Goal: Find specific page/section: Find specific page/section

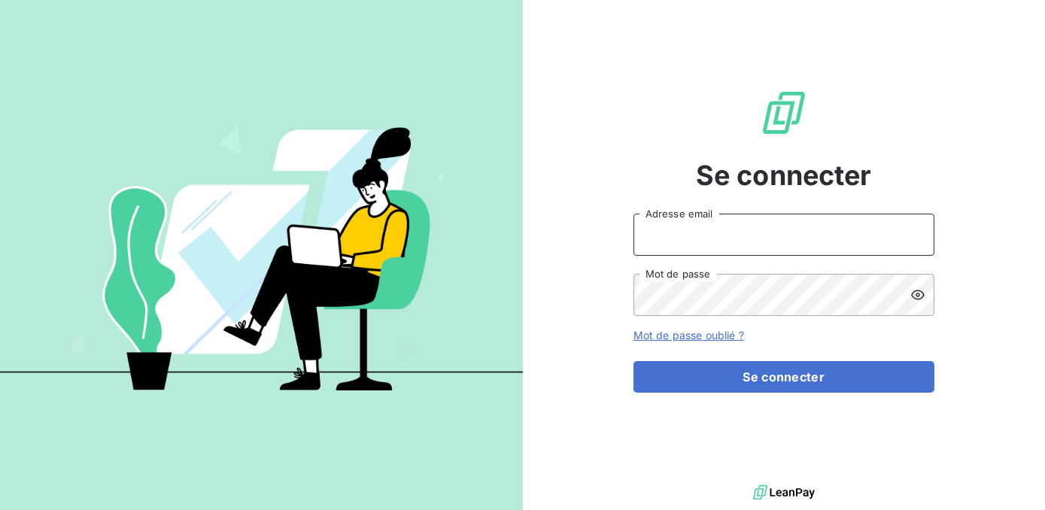
click at [657, 238] on input "Adresse email" at bounding box center [783, 235] width 301 height 42
type input "m.ramanich@equippro.mq"
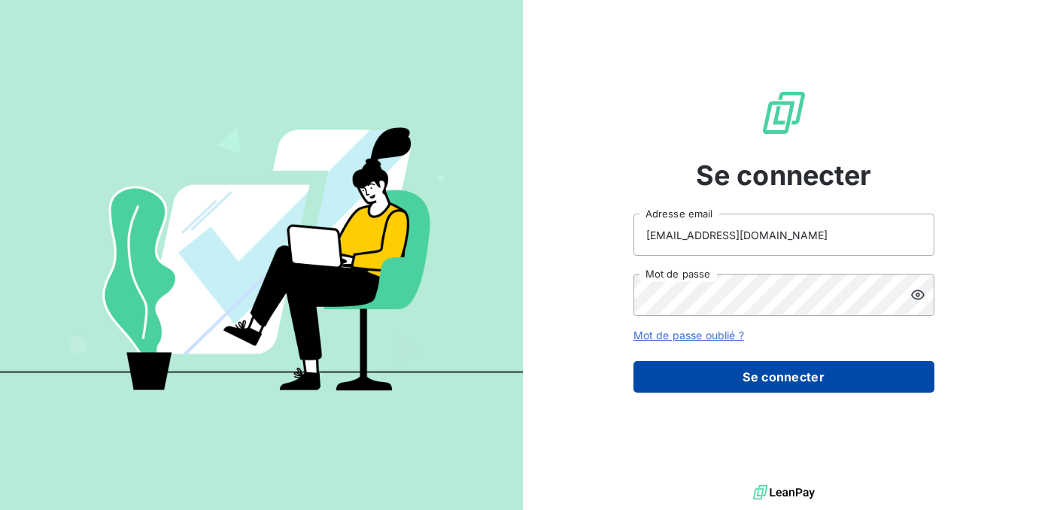
click at [756, 374] on button "Se connecter" at bounding box center [783, 377] width 301 height 32
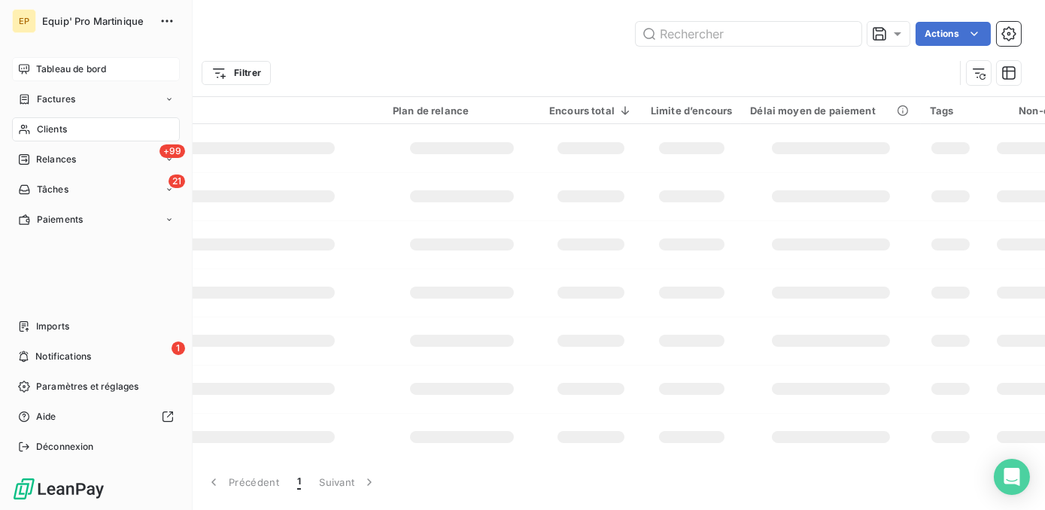
click at [69, 71] on span "Tableau de bord" at bounding box center [71, 69] width 70 height 14
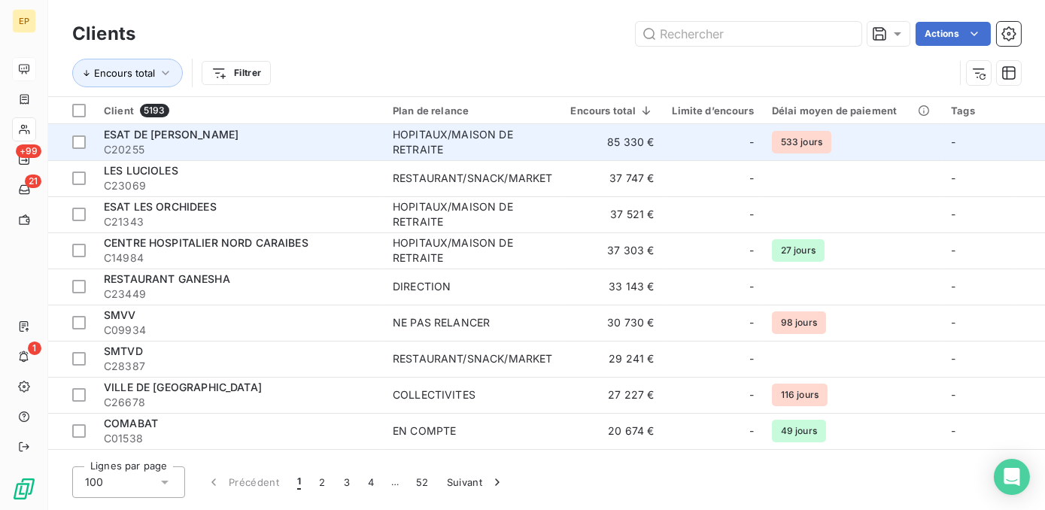
click at [420, 129] on div "HOPITAUX/MAISON DE RETRAITE" at bounding box center [472, 142] width 159 height 30
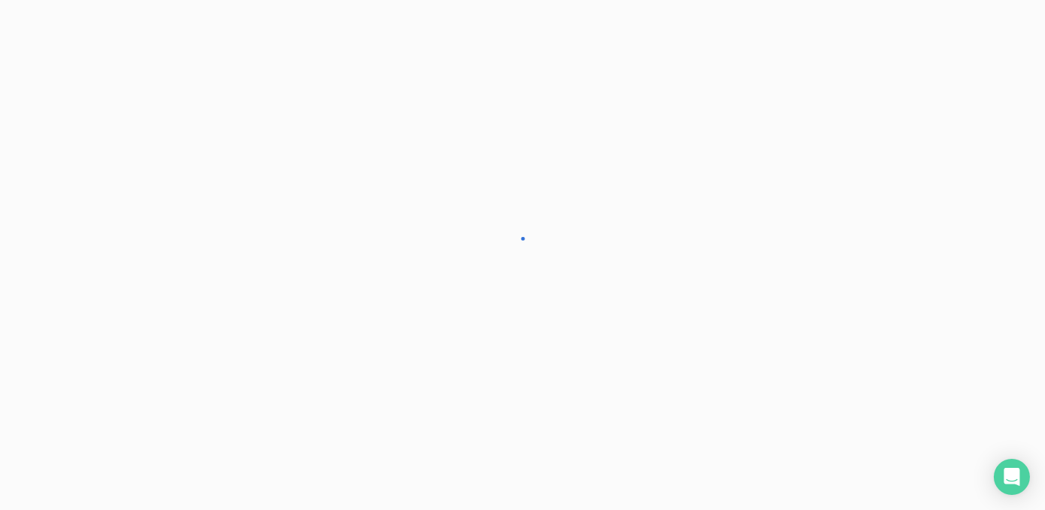
click at [420, 129] on div at bounding box center [522, 255] width 1045 height 510
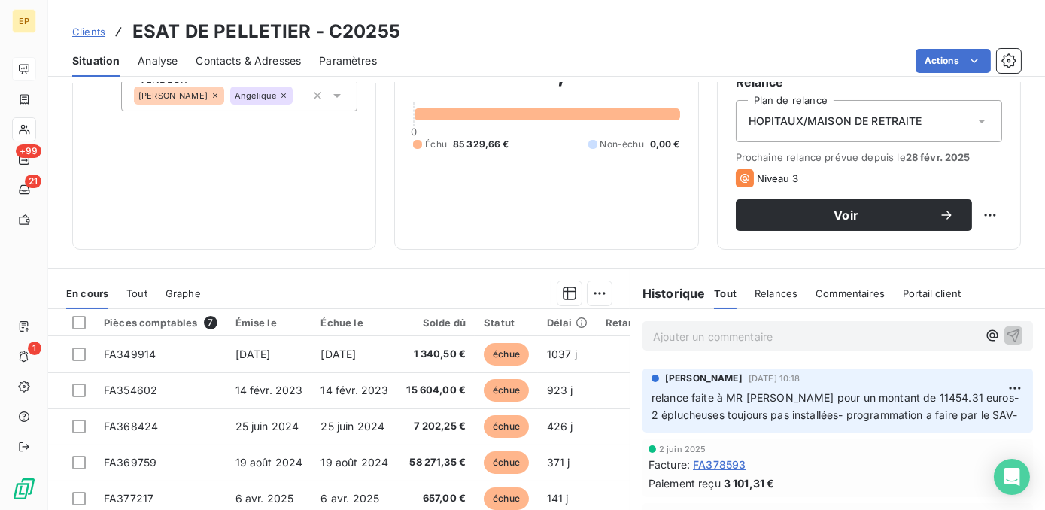
scroll to position [178, 0]
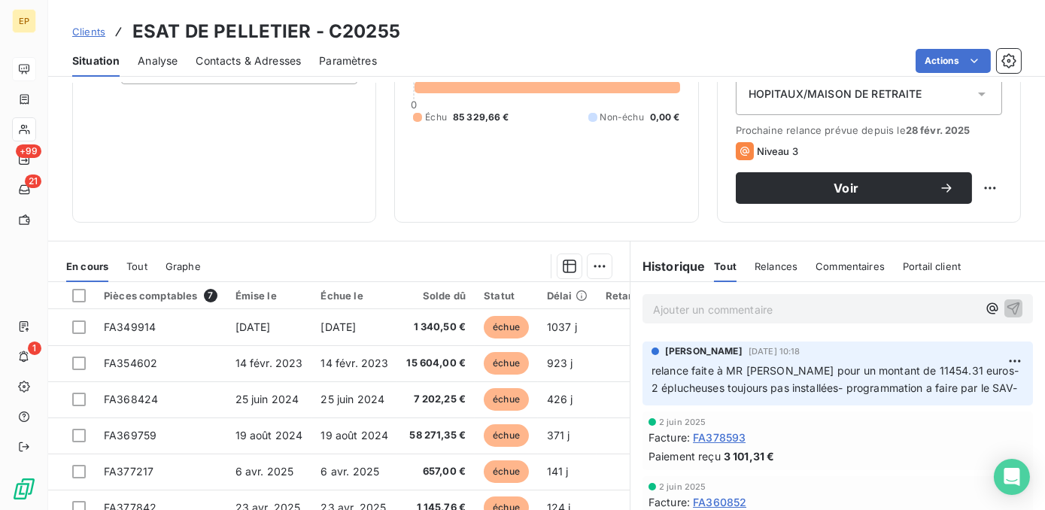
click at [669, 319] on p "Ajouter un commentaire ﻿" at bounding box center [815, 309] width 324 height 19
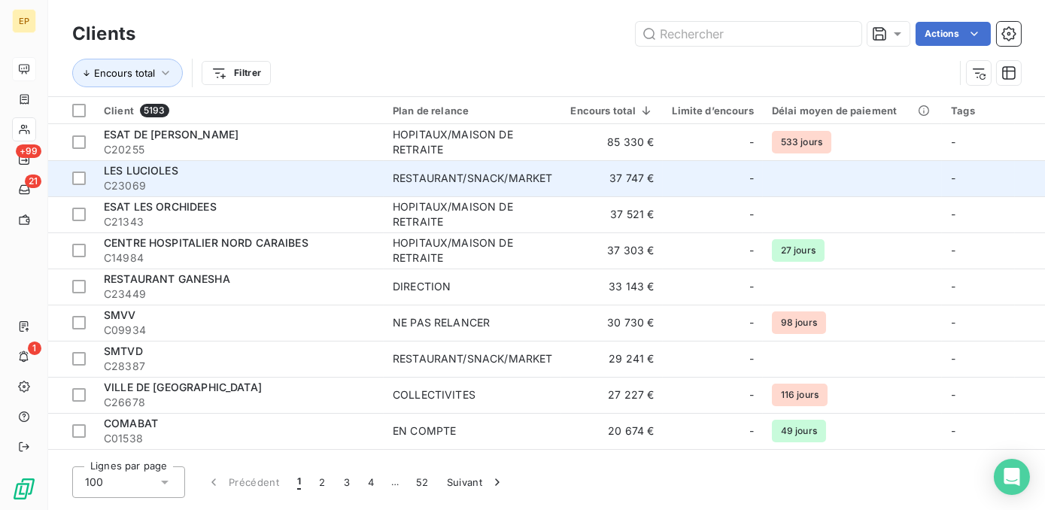
click at [173, 176] on span "LES LUCIOLES" at bounding box center [141, 170] width 74 height 13
click at [366, 187] on span "C23069" at bounding box center [239, 185] width 271 height 15
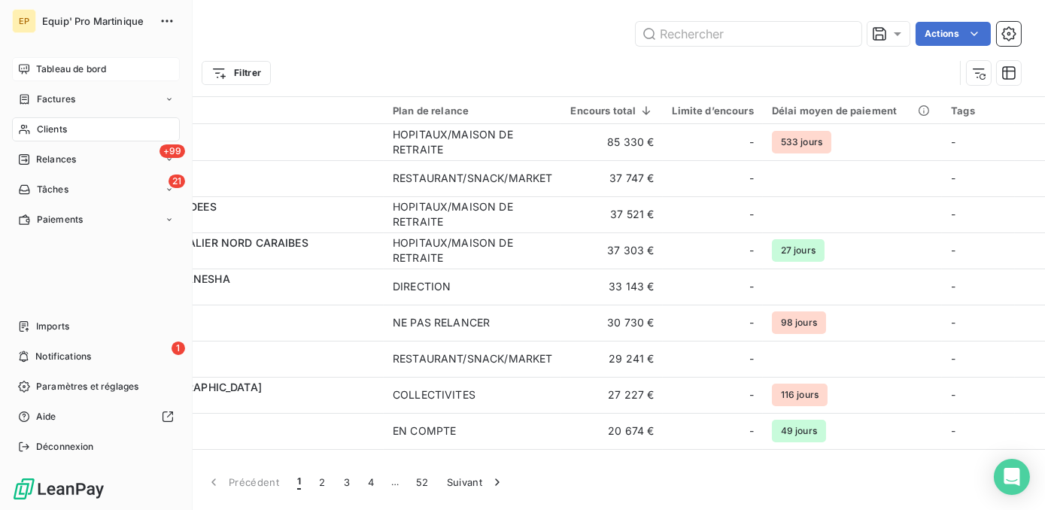
click at [80, 67] on span "Tableau de bord" at bounding box center [71, 69] width 70 height 14
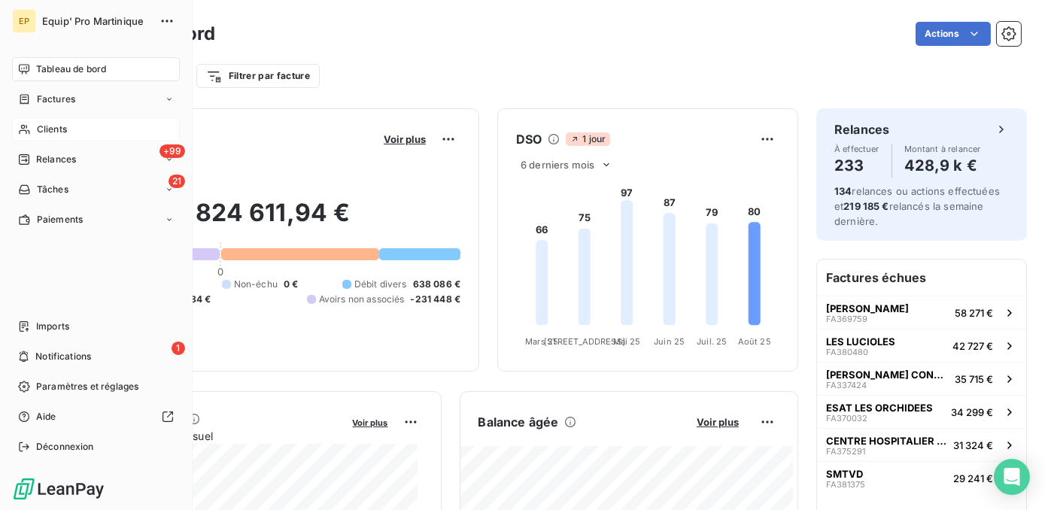
click at [60, 129] on span "Clients" at bounding box center [52, 130] width 30 height 14
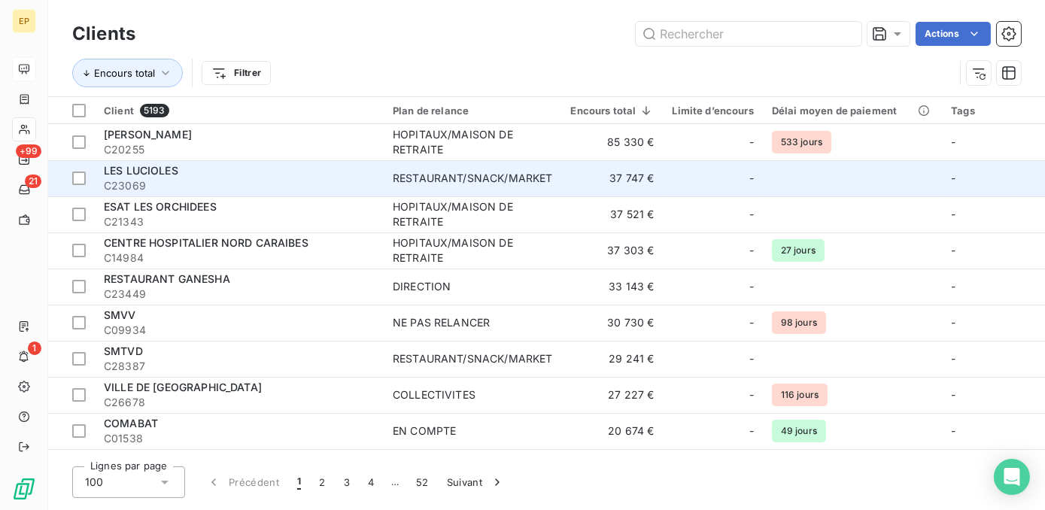
click at [457, 178] on div "RESTAURANT/SNACK/MARKET" at bounding box center [472, 178] width 159 height 15
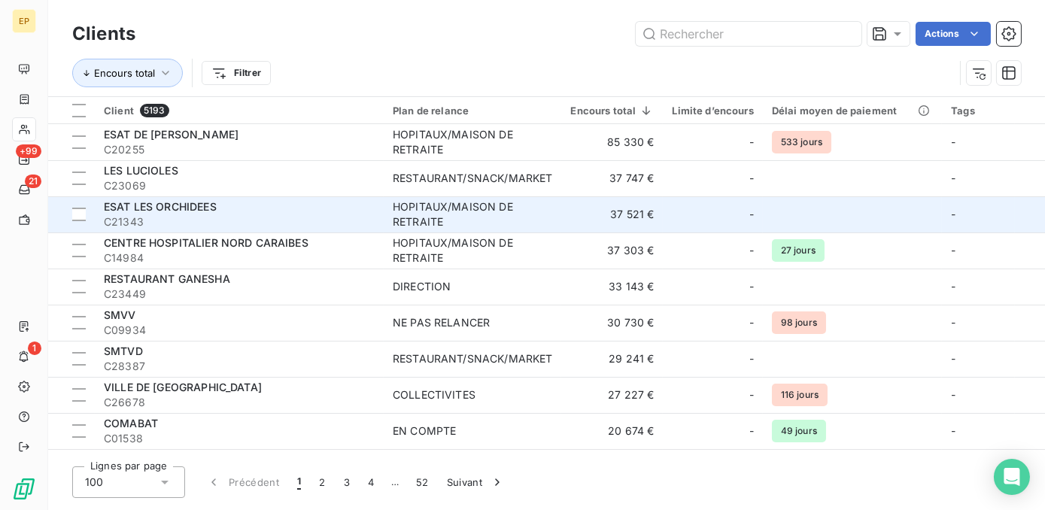
click at [560, 207] on td "HOPITAUX/MAISON DE RETRAITE" at bounding box center [473, 214] width 178 height 36
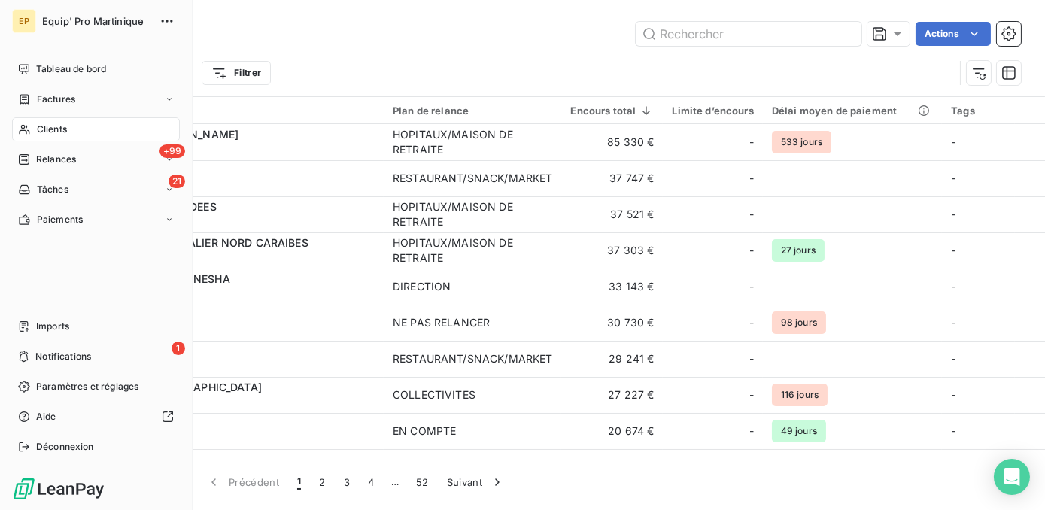
click at [56, 135] on span "Clients" at bounding box center [52, 130] width 30 height 14
click at [68, 447] on span "Déconnexion" at bounding box center [65, 447] width 58 height 14
